Goal: Task Accomplishment & Management: Manage account settings

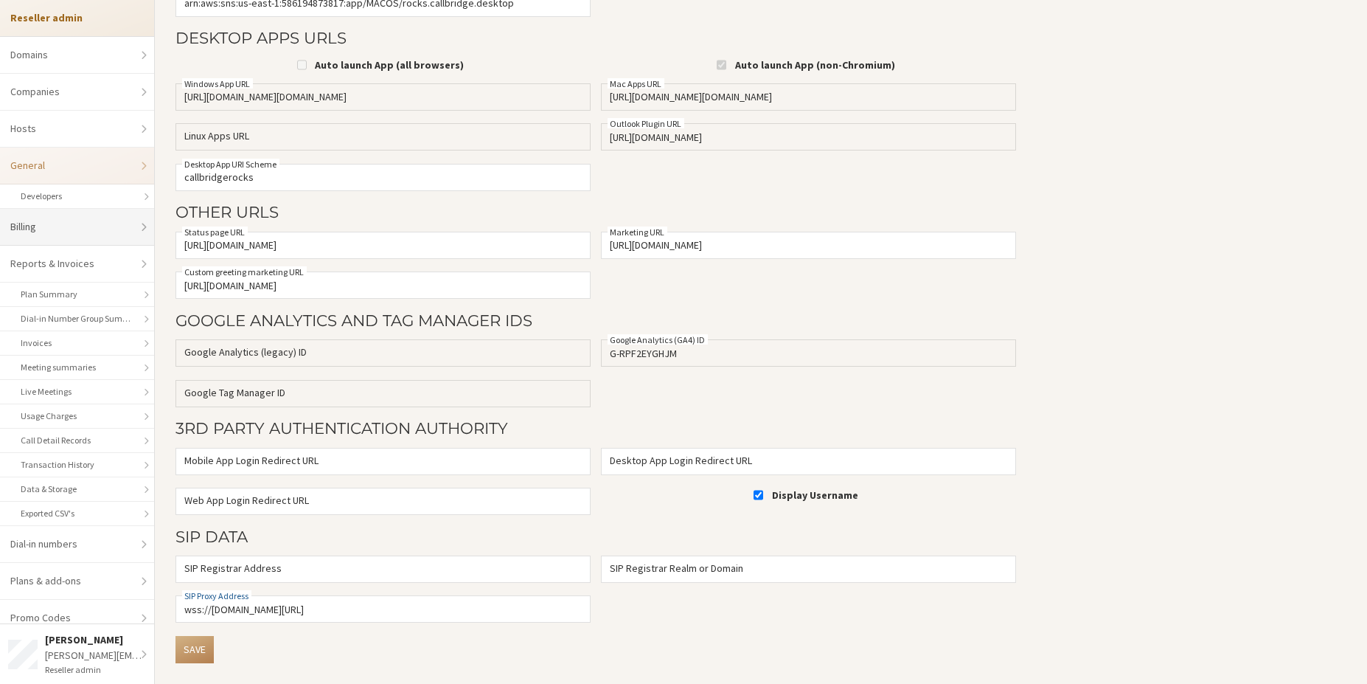
scroll to position [74, 0]
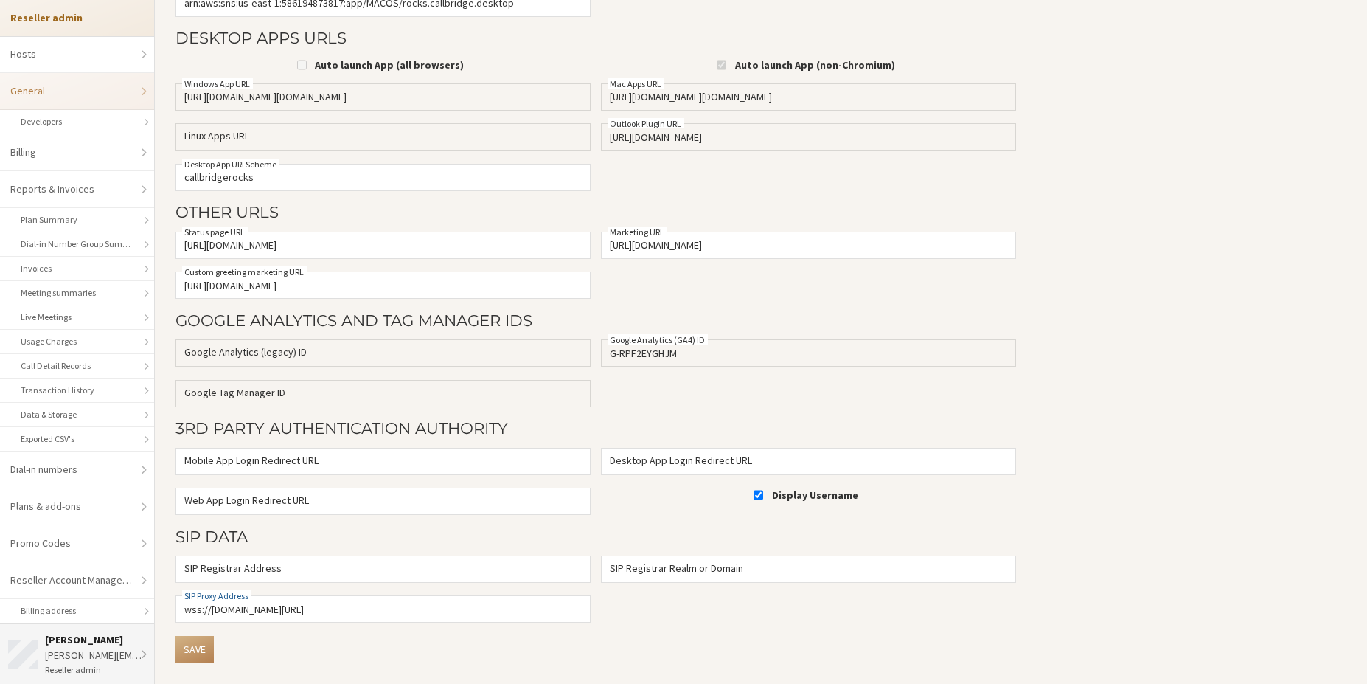
click at [84, 647] on div "wesley@iotum.com" at bounding box center [96, 654] width 102 height 15
click at [99, 566] on link "Go to dashboard" at bounding box center [98, 563] width 184 height 37
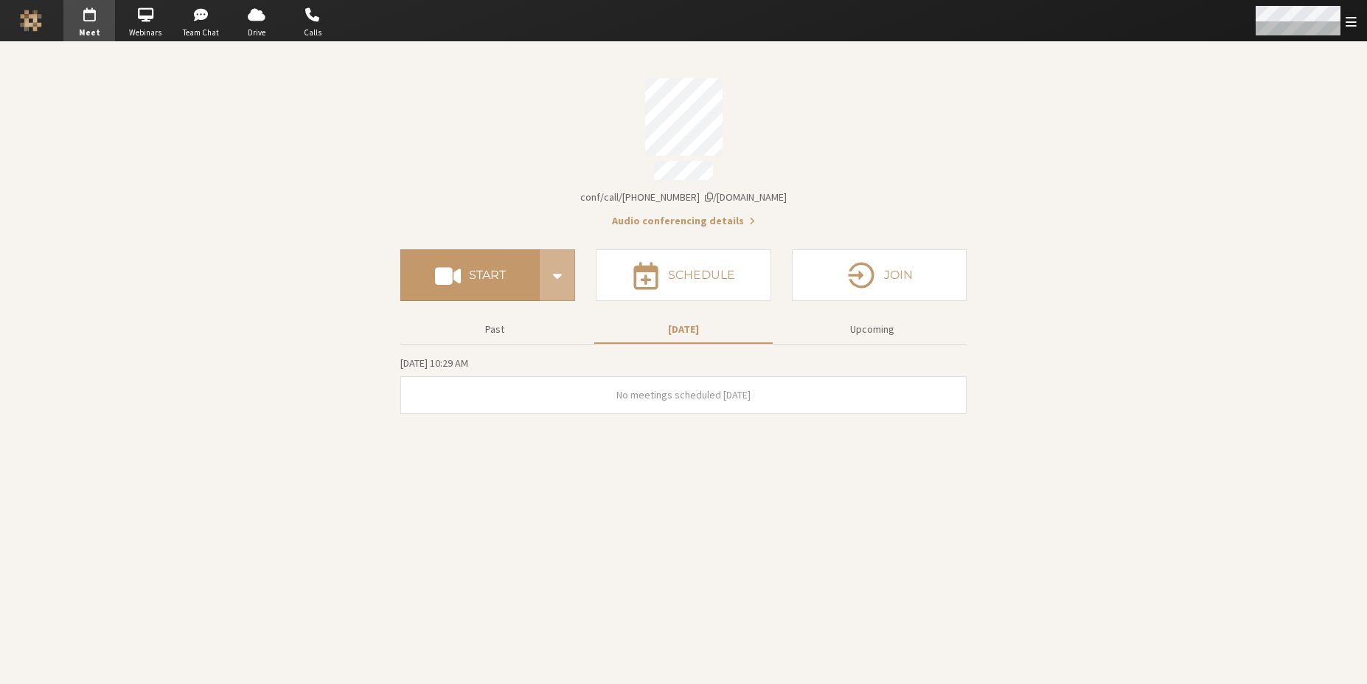
click at [1242, 29] on div "Open menu" at bounding box center [1304, 20] width 125 height 41
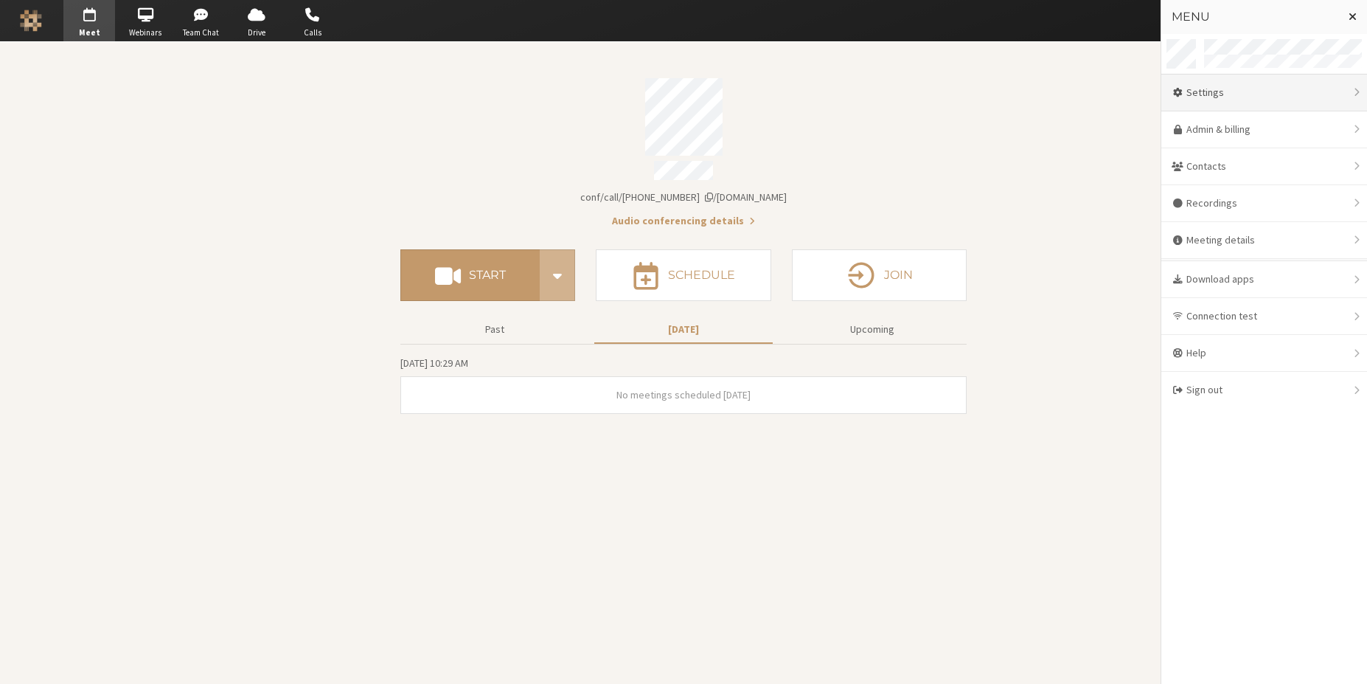
click at [1224, 98] on div "Settings" at bounding box center [1264, 92] width 206 height 37
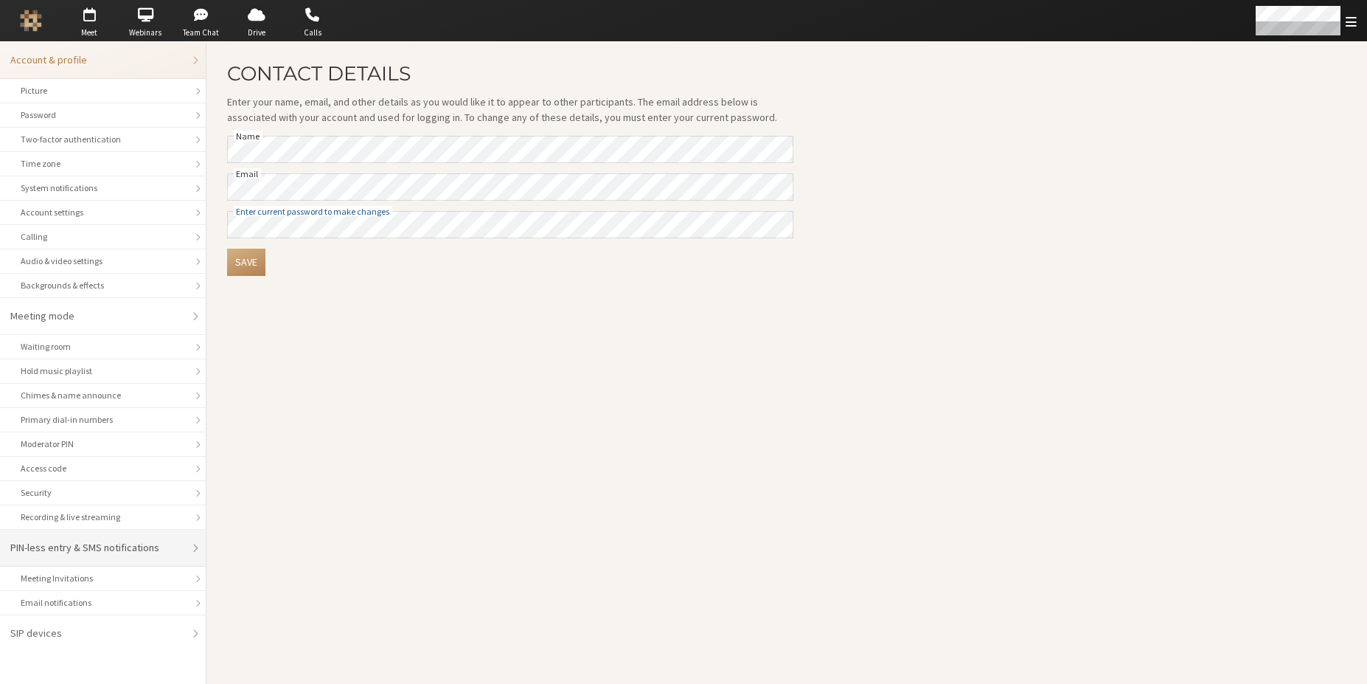
click at [101, 553] on div "PIN-less entry & SMS notifications" at bounding box center [97, 547] width 175 height 15
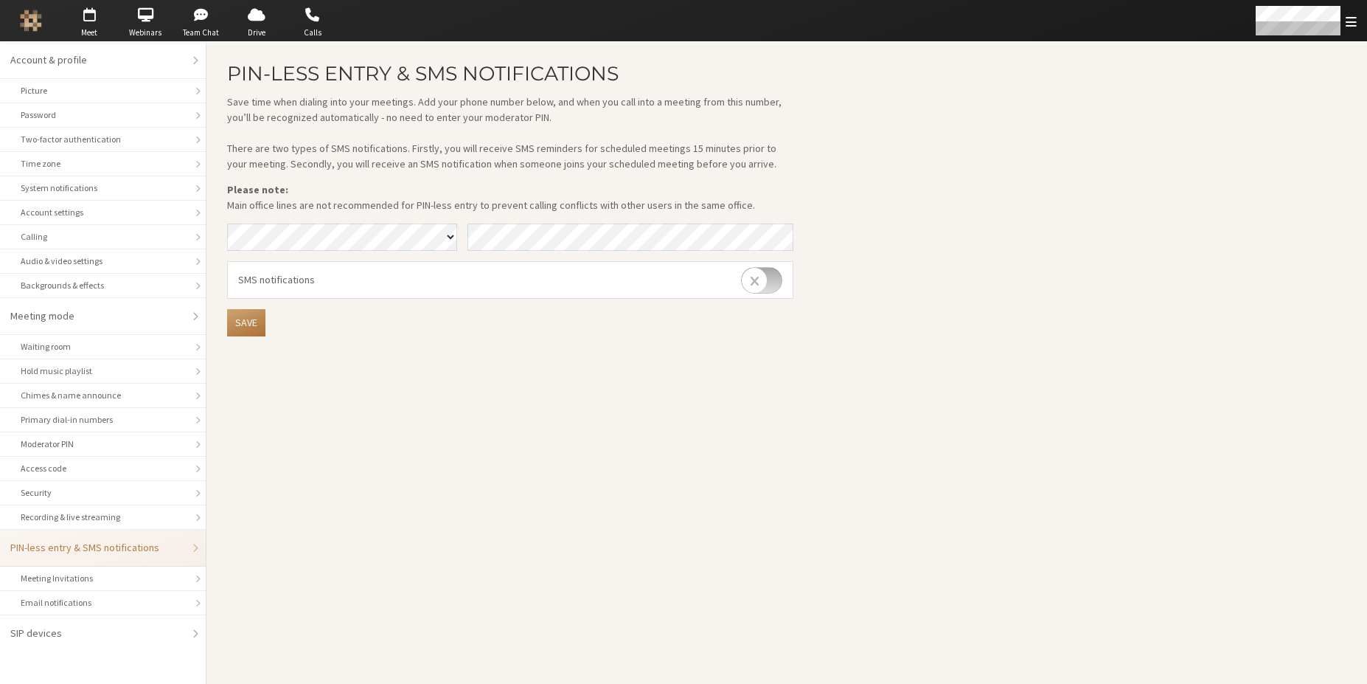
click at [246, 324] on button "Save" at bounding box center [246, 322] width 38 height 27
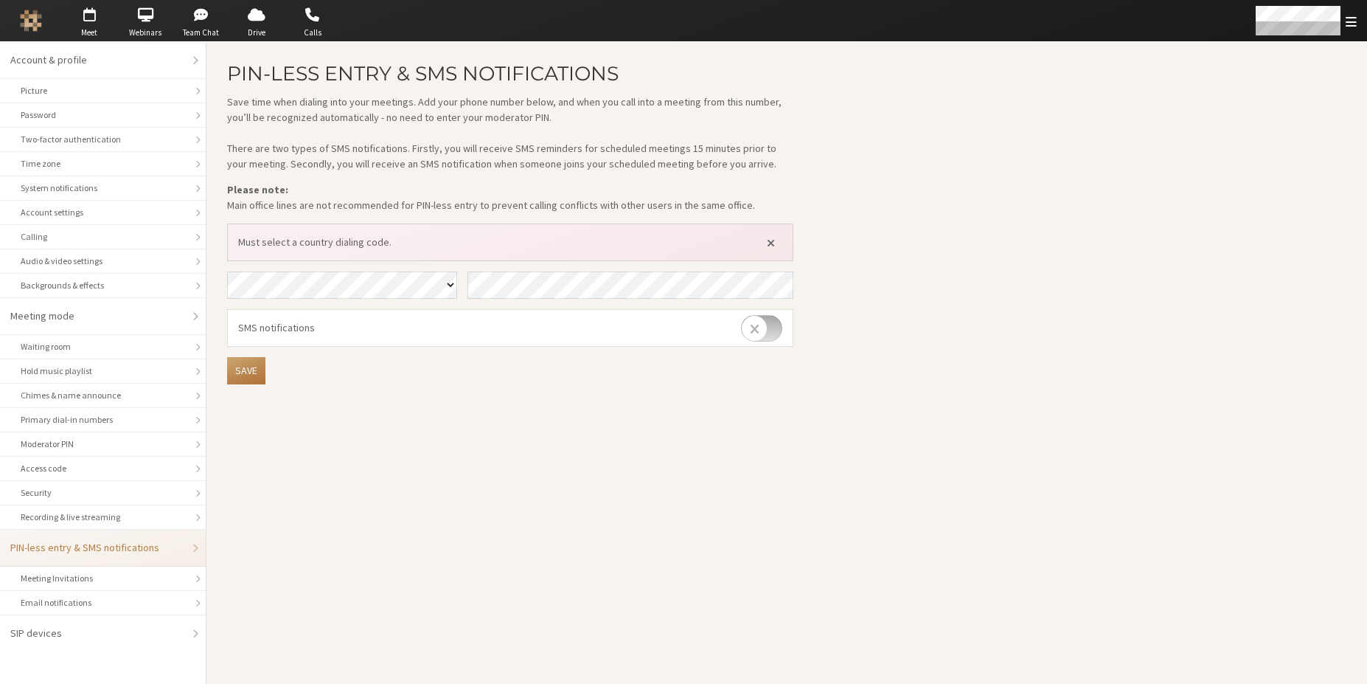
click at [248, 373] on button "Save" at bounding box center [246, 370] width 38 height 27
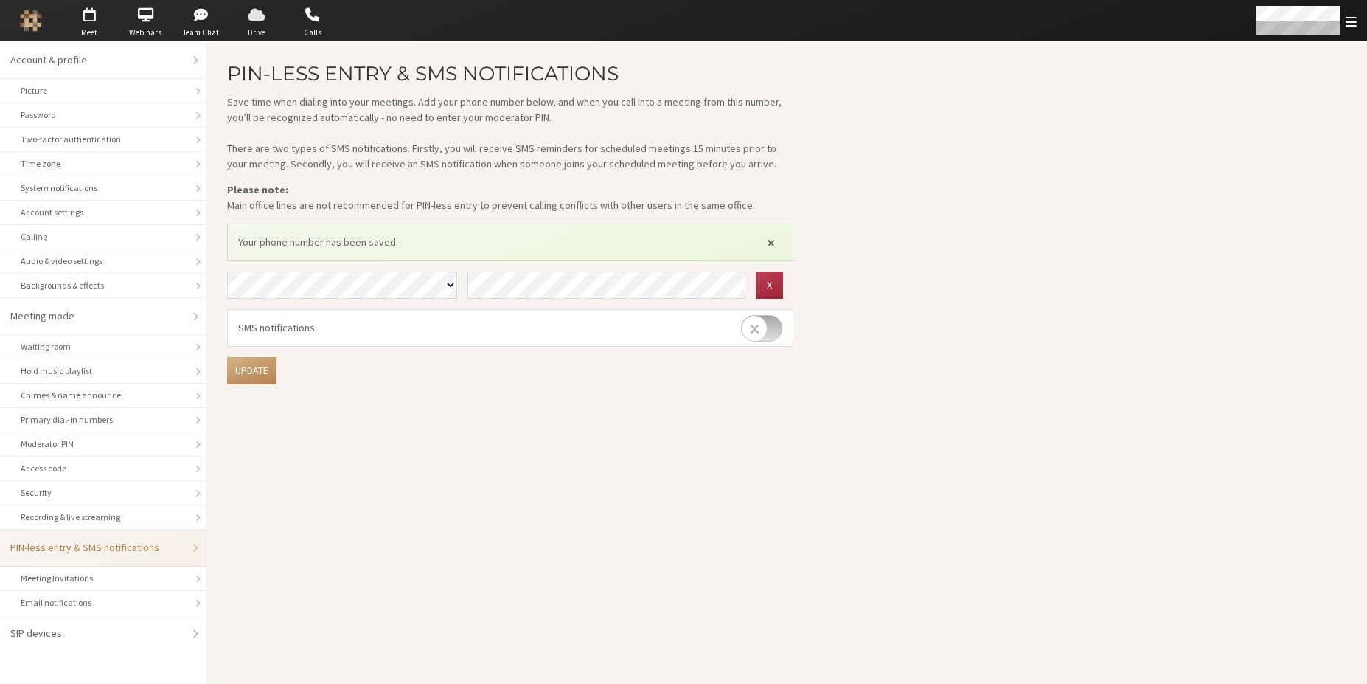
click at [244, 17] on span "button" at bounding box center [257, 15] width 52 height 24
